Goal: Navigation & Orientation: Find specific page/section

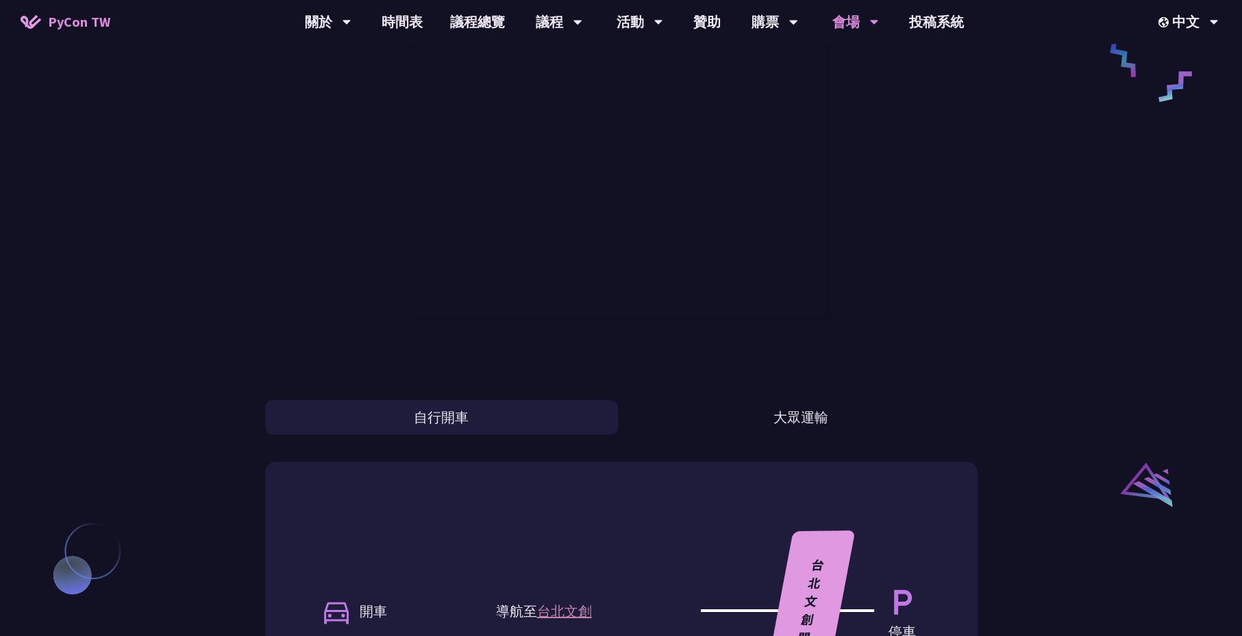
scroll to position [466, 0]
